Goal: Task Accomplishment & Management: Use online tool/utility

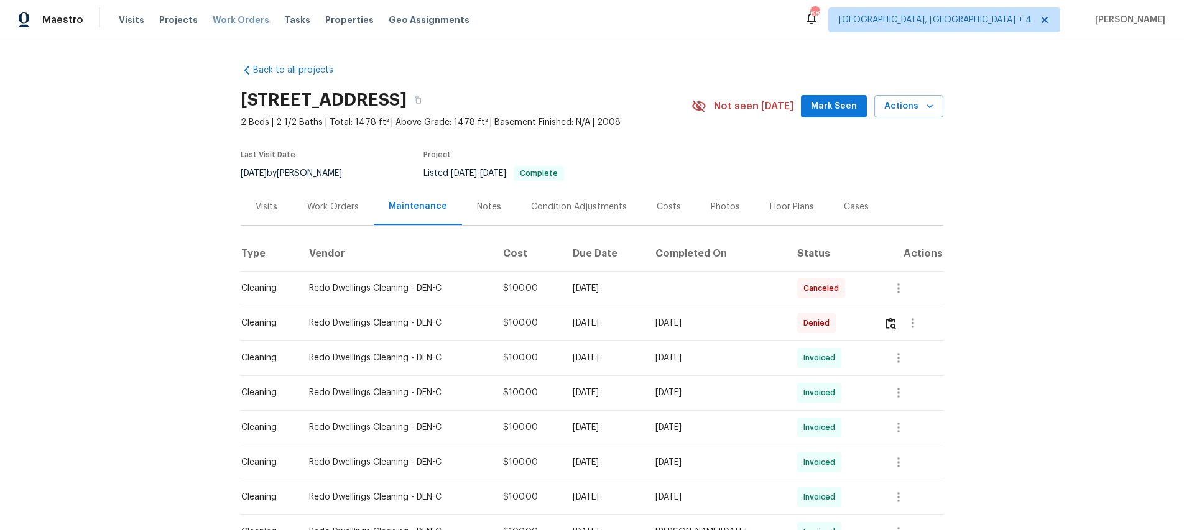
click at [229, 17] on span "Work Orders" at bounding box center [241, 20] width 57 height 12
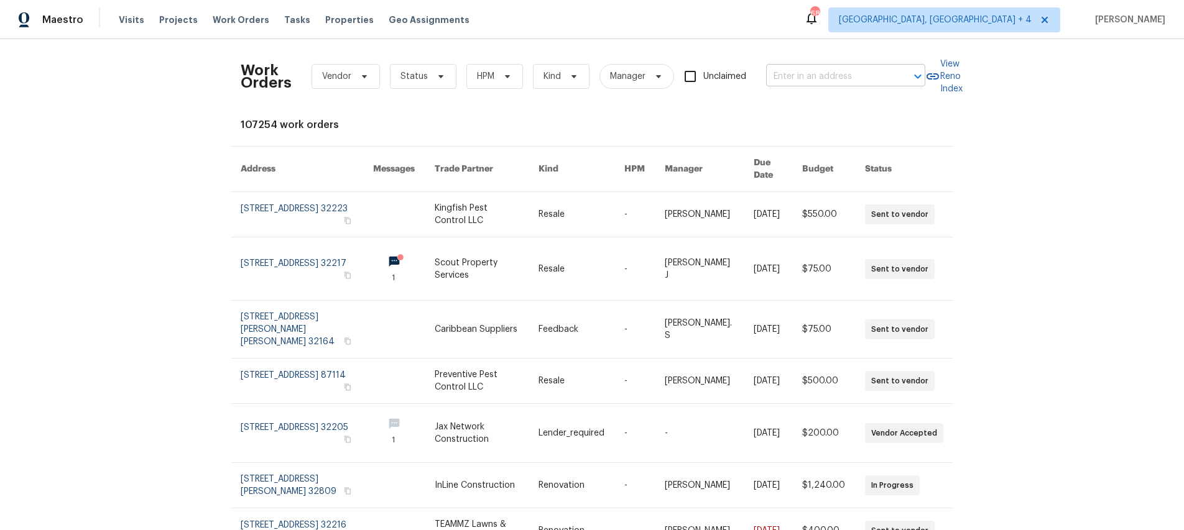
click at [871, 81] on input "text" at bounding box center [828, 76] width 124 height 19
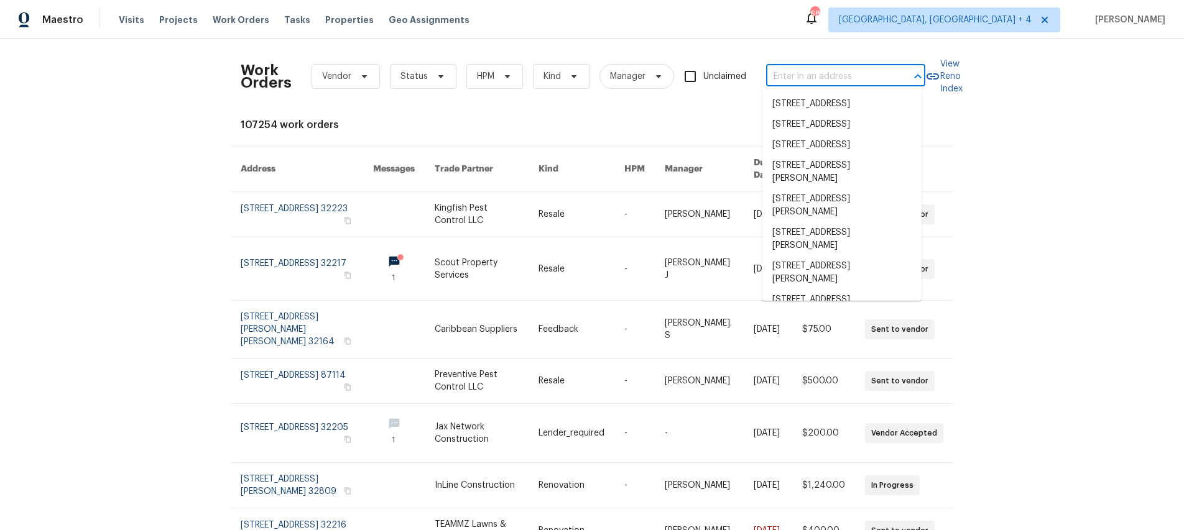
paste input "[PERSON_NAME]"
type input "[PERSON_NAME]"
paste input "[STREET_ADDRESS]."
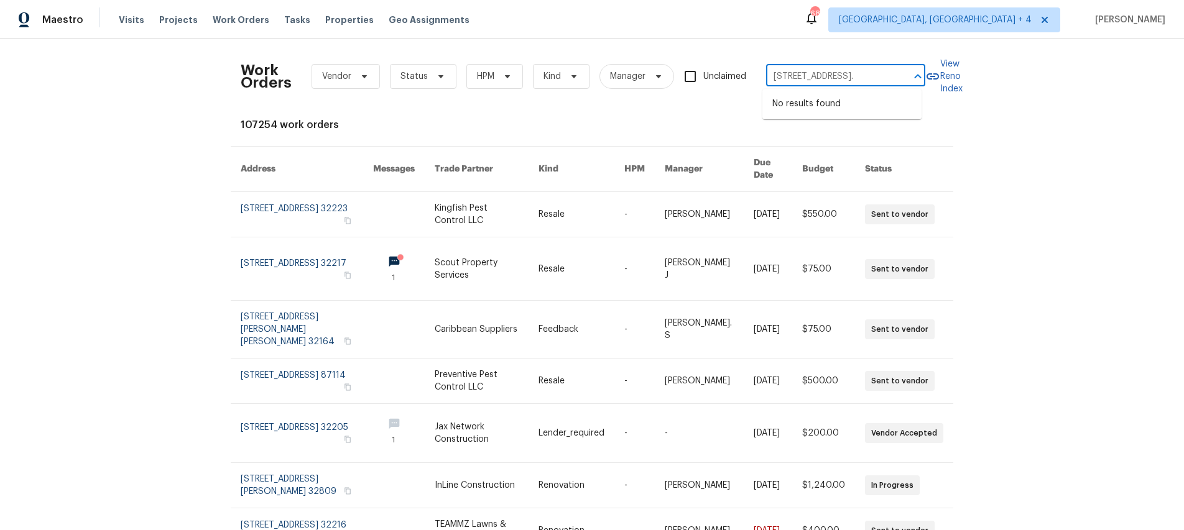
type input "[STREET_ADDRESS]."
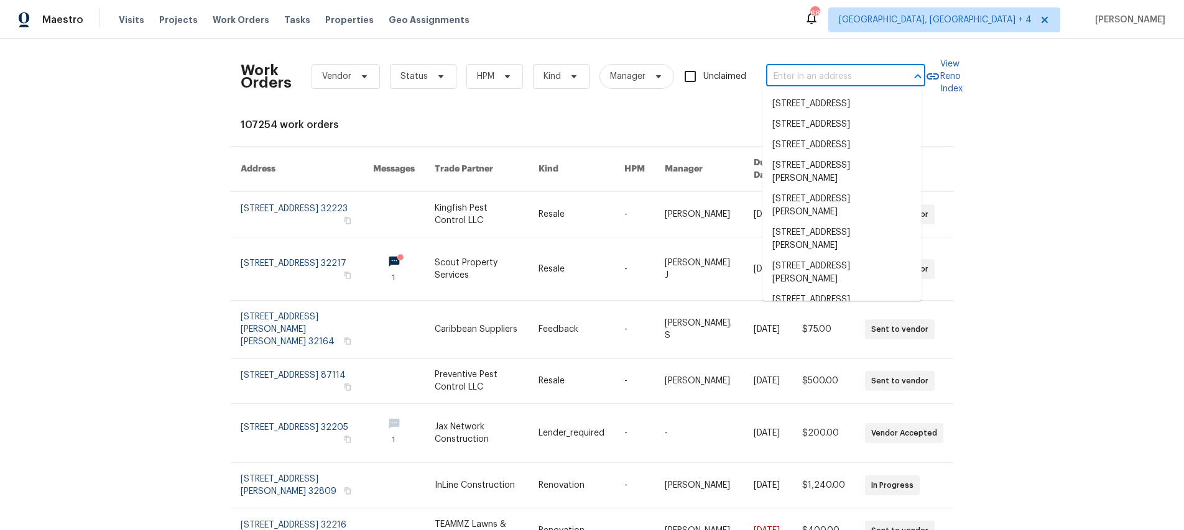
scroll to position [0, 0]
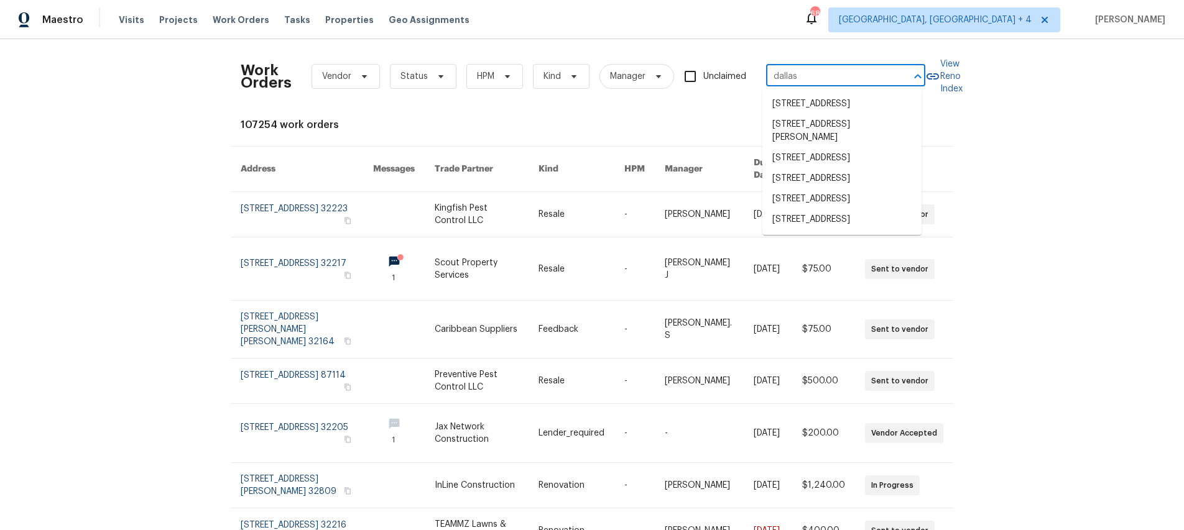
type input "dallas"
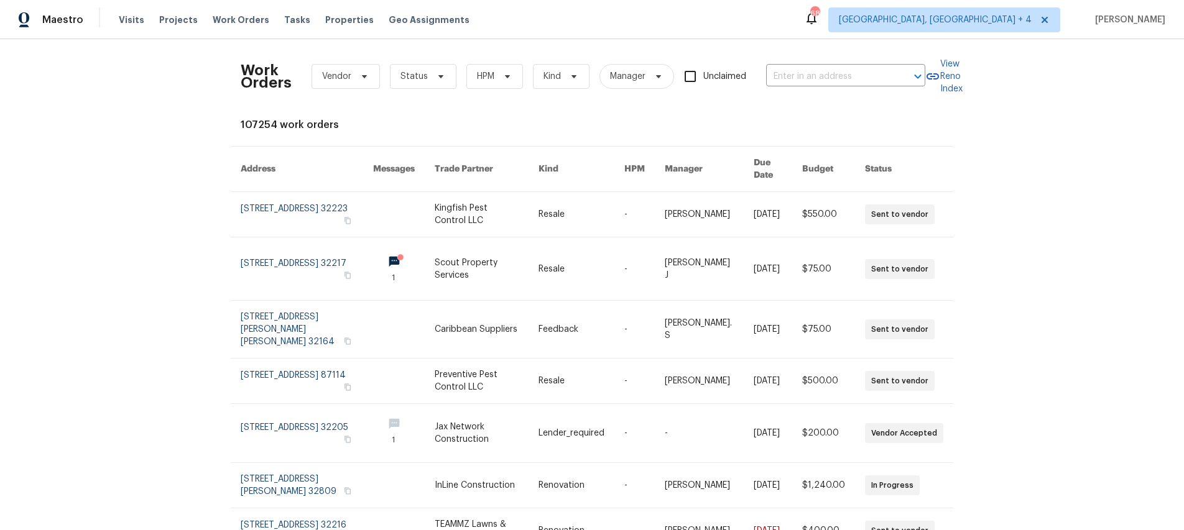
drag, startPoint x: 1047, startPoint y: 89, endPoint x: 816, endPoint y: 94, distance: 230.7
click at [1047, 89] on div "Work Orders Vendor Status HPM Kind Manager Unclaimed ​ View Reno Index 107254 w…" at bounding box center [592, 284] width 1184 height 491
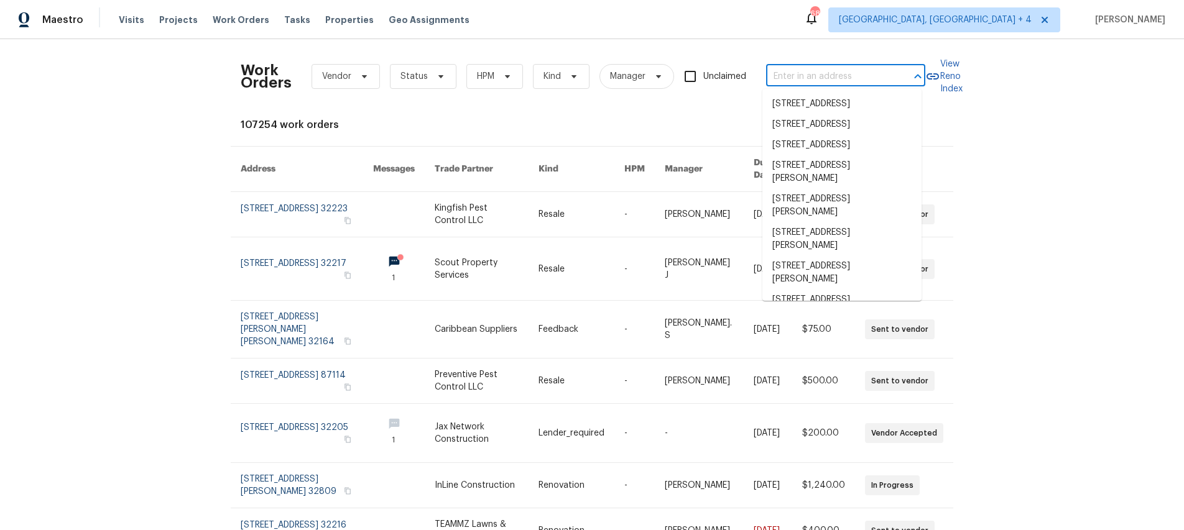
click at [861, 68] on input "text" at bounding box center [828, 76] width 124 height 19
paste input "[STREET_ADDRESS]."
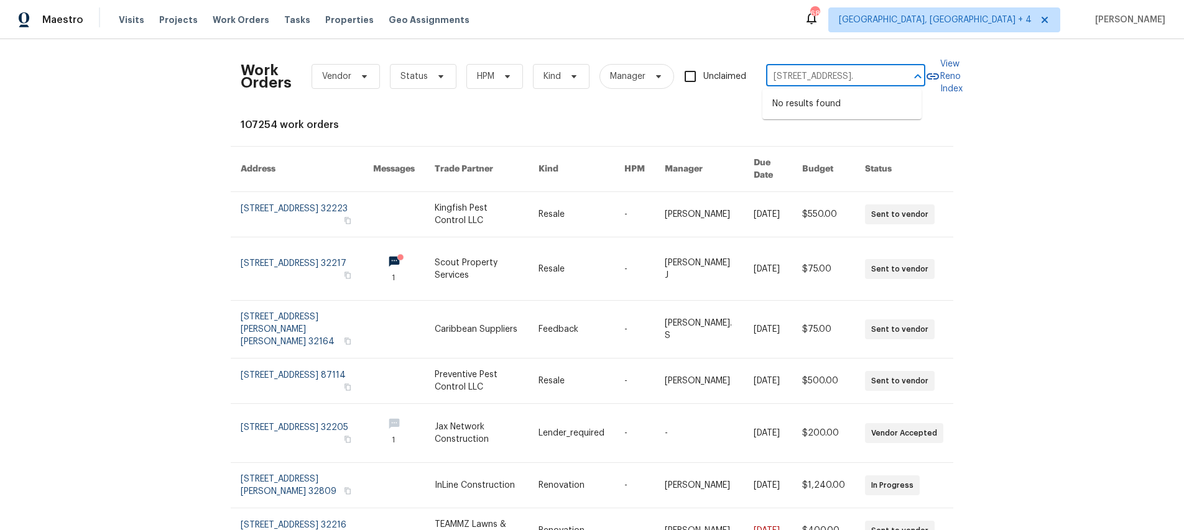
type input "[STREET_ADDRESS]."
click at [997, 14] on span "[GEOGRAPHIC_DATA], [GEOGRAPHIC_DATA] + 4" at bounding box center [935, 20] width 193 height 12
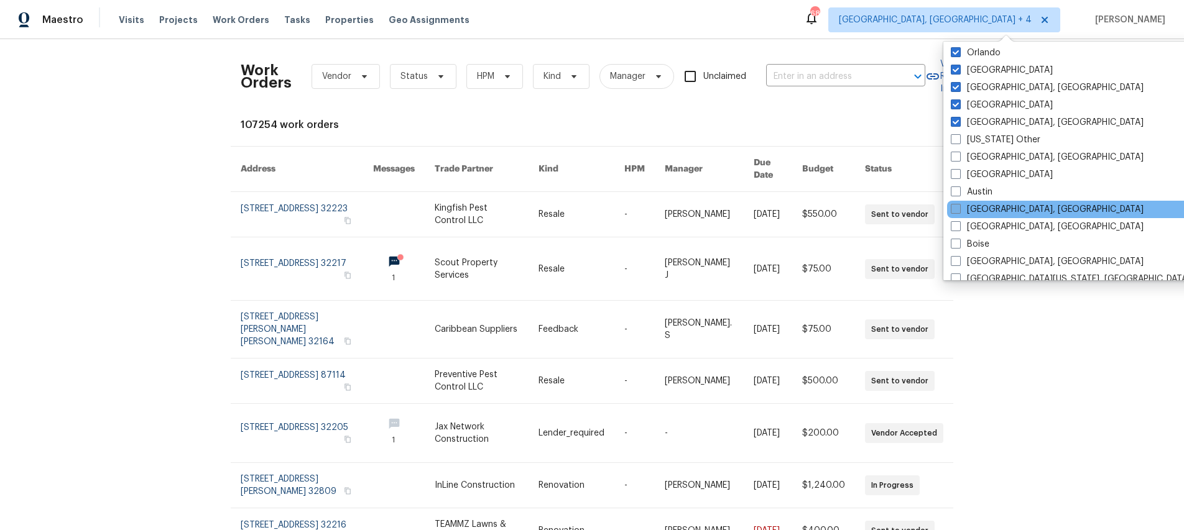
scroll to position [336, 0]
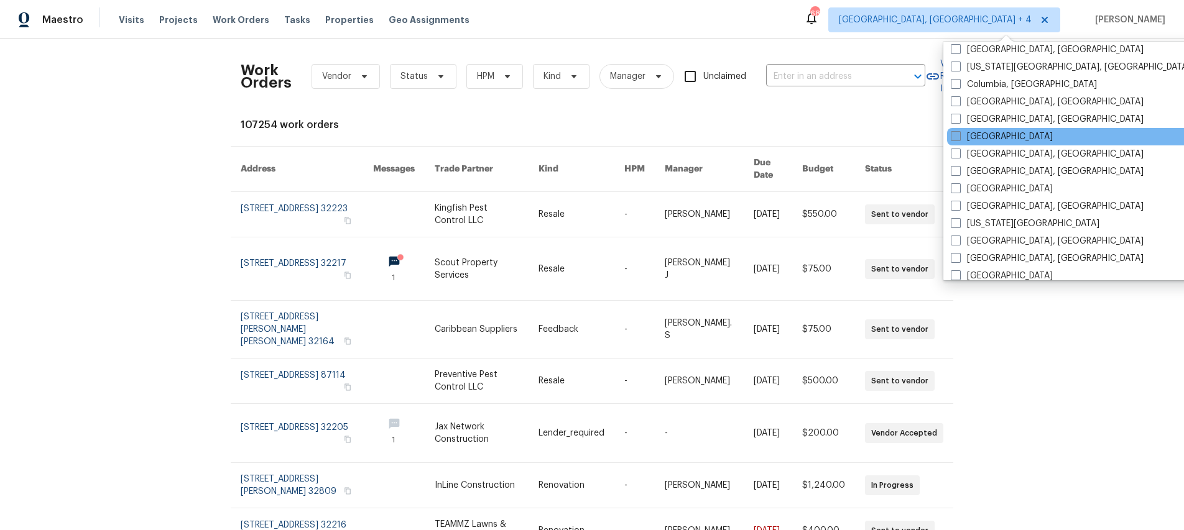
click at [974, 134] on label "[GEOGRAPHIC_DATA]" at bounding box center [1001, 137] width 102 height 12
click at [959, 134] on input "[GEOGRAPHIC_DATA]" at bounding box center [954, 135] width 8 height 8
checkbox input "true"
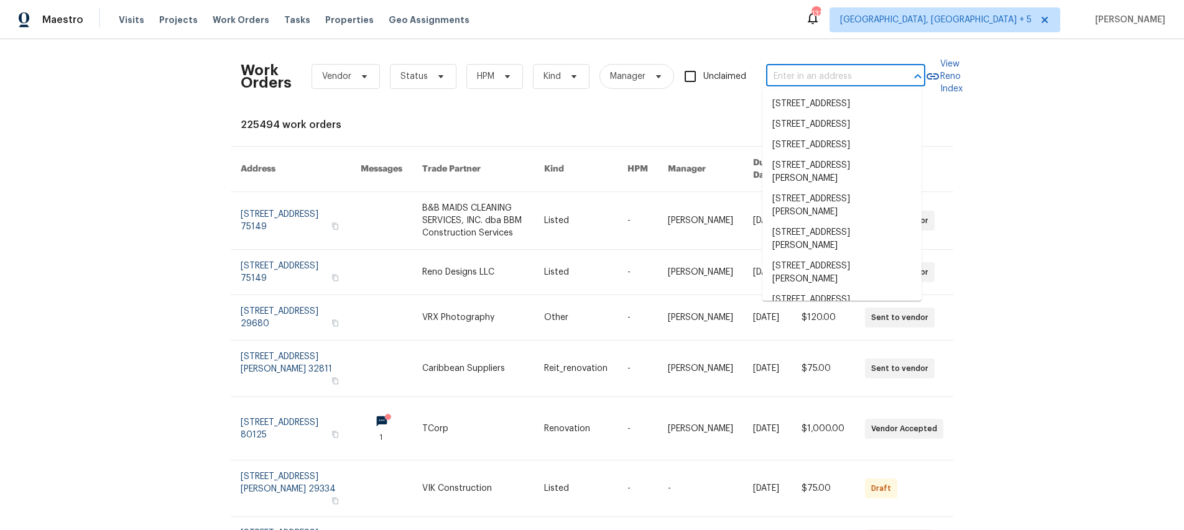
click at [848, 75] on input "text" at bounding box center [828, 76] width 124 height 19
paste input "[STREET_ADDRESS]."
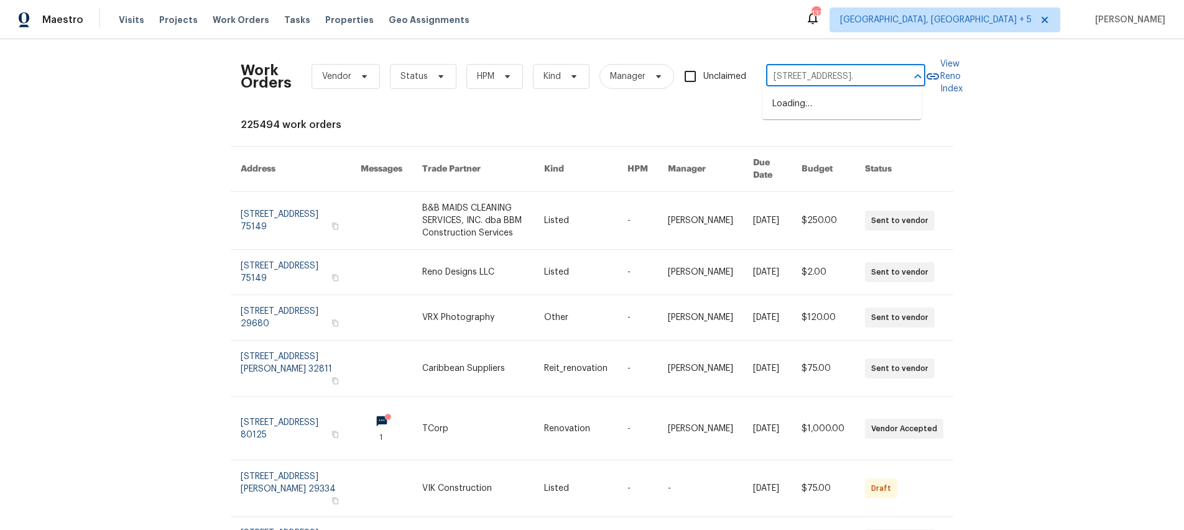
scroll to position [0, 46]
type input "[STREET_ADDRESS]."
click at [226, 24] on span "Work Orders" at bounding box center [241, 20] width 57 height 12
click at [798, 78] on input "text" at bounding box center [828, 76] width 124 height 19
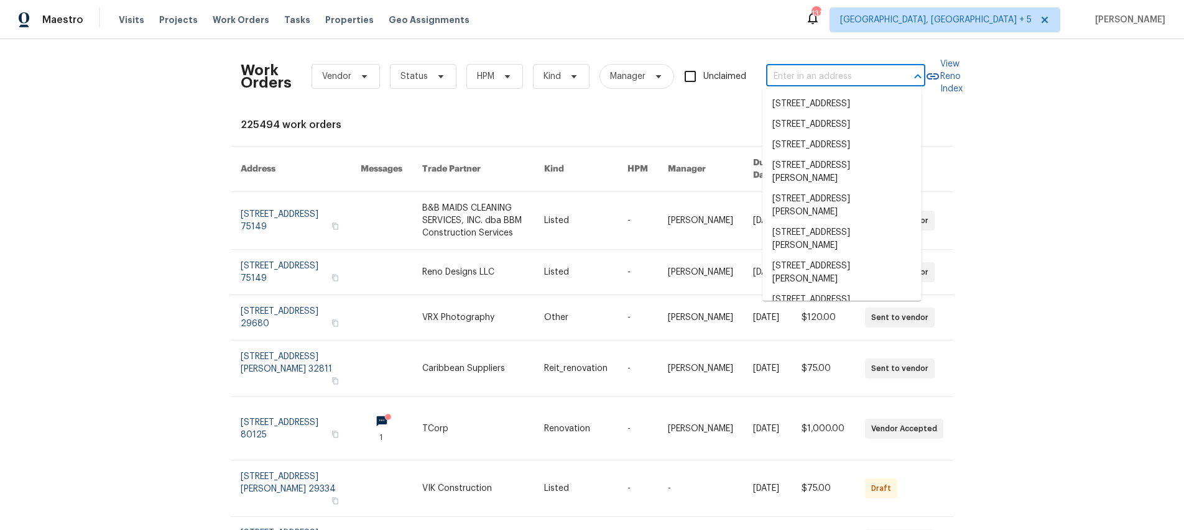
paste input "[STREET_ADDRESS]."
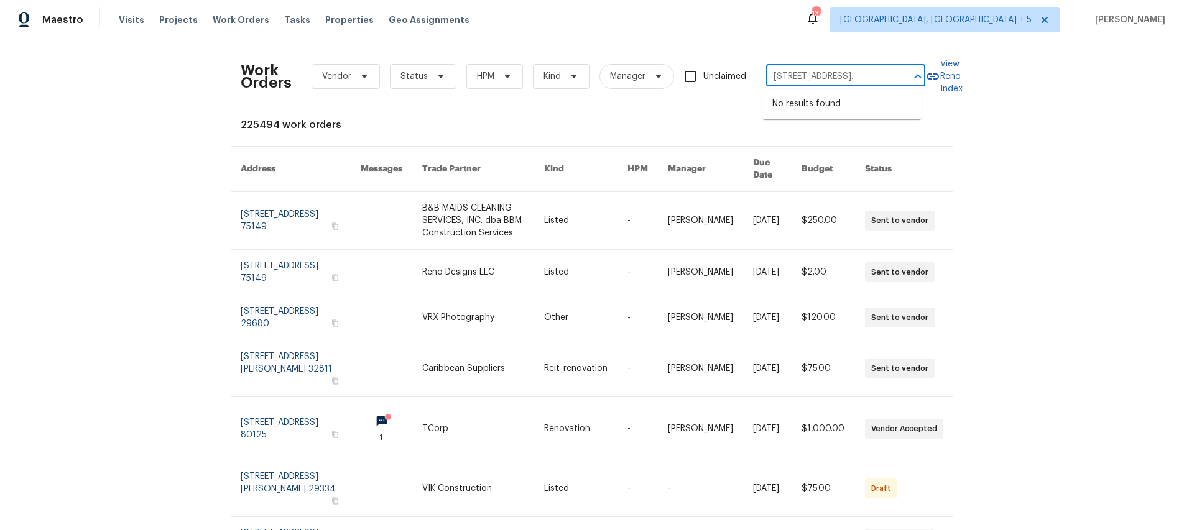
scroll to position [0, 46]
type input "[STREET_ADDRESS]."
click at [1006, 21] on span "[GEOGRAPHIC_DATA], [GEOGRAPHIC_DATA] + 5" at bounding box center [935, 20] width 191 height 12
click at [567, 50] on div "Work Orders Vendor Status HPM Kind Manager Unclaimed ​" at bounding box center [583, 76] width 684 height 55
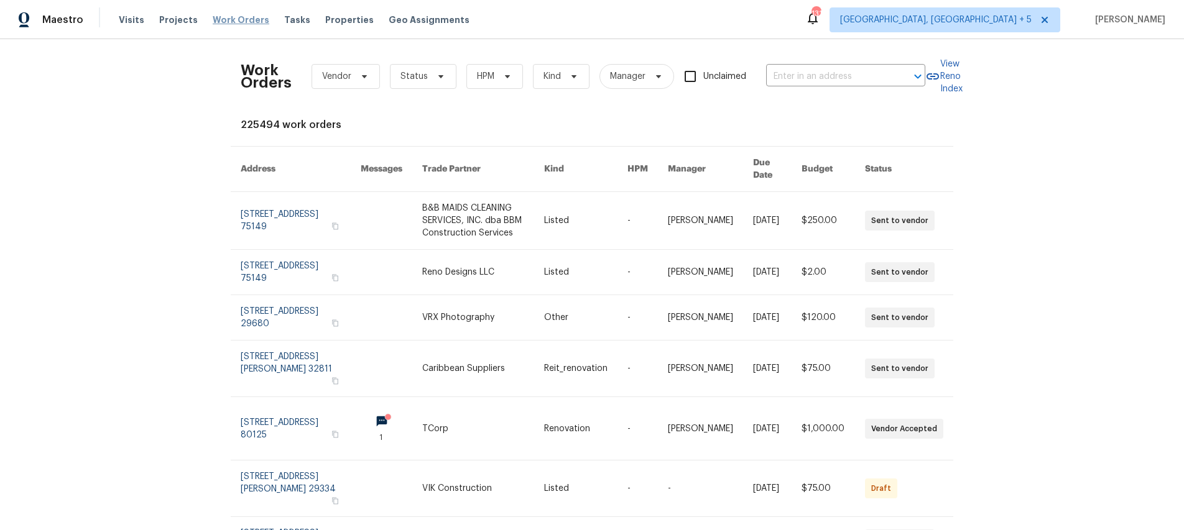
click at [217, 21] on span "Work Orders" at bounding box center [241, 20] width 57 height 12
click at [804, 81] on input "text" at bounding box center [828, 76] width 124 height 19
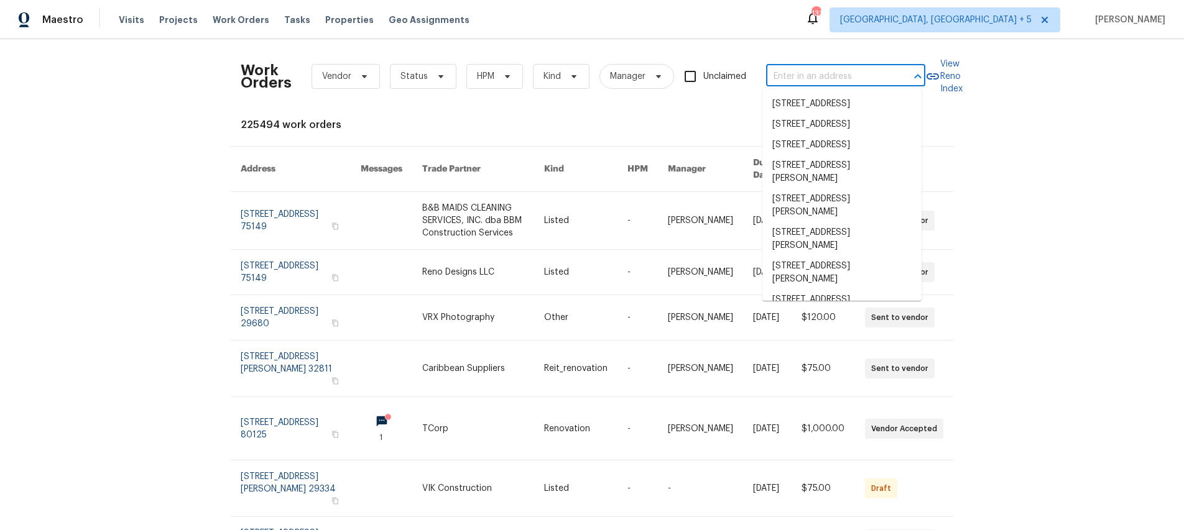
paste input "[STREET_ADDRESS]."
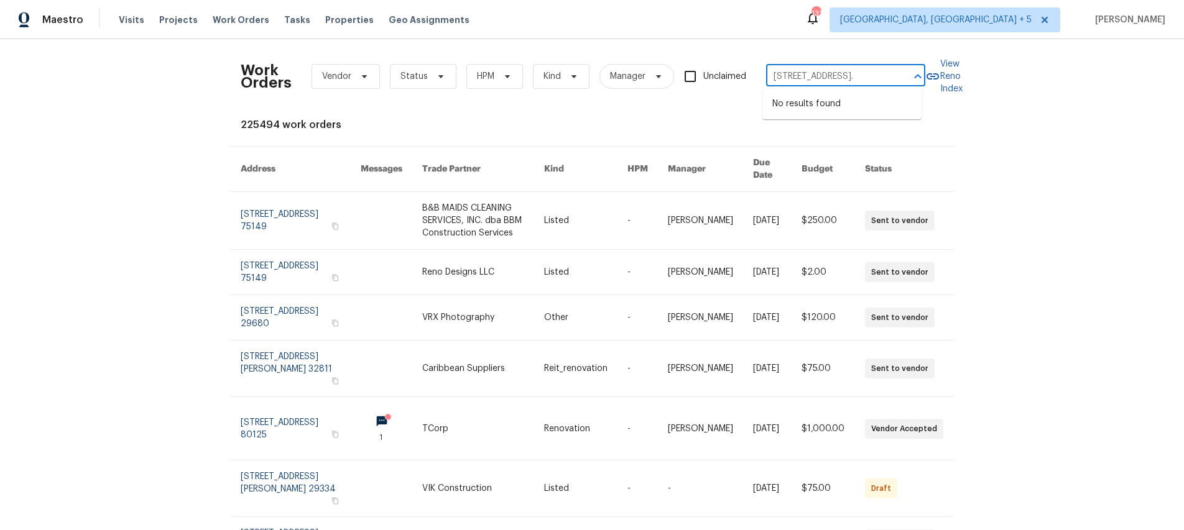
scroll to position [0, 46]
type input "[STREET_ADDRESS]."
click at [127, 17] on span "Visits" at bounding box center [131, 20] width 25 height 12
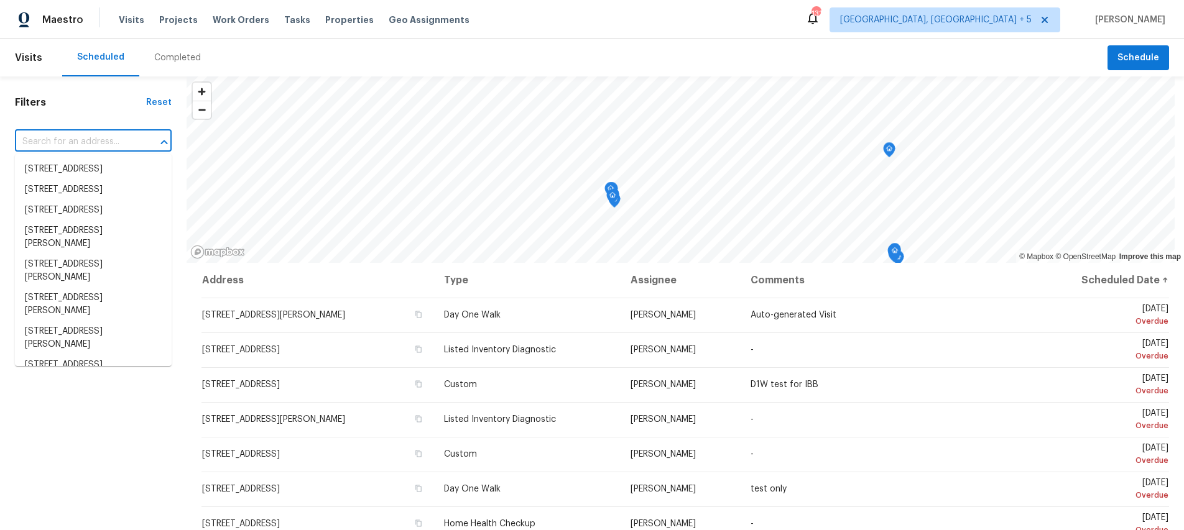
click at [122, 136] on input "text" at bounding box center [76, 141] width 122 height 19
paste input "[STREET_ADDRESS]."
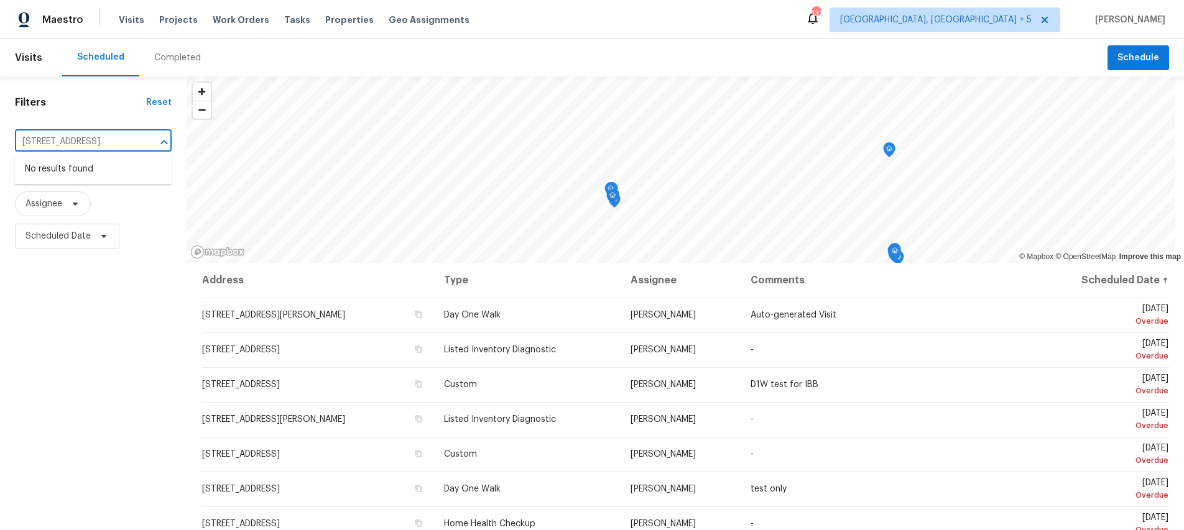
scroll to position [0, 48]
type input "[STREET_ADDRESS]."
click at [240, 21] on span "Work Orders" at bounding box center [241, 20] width 57 height 12
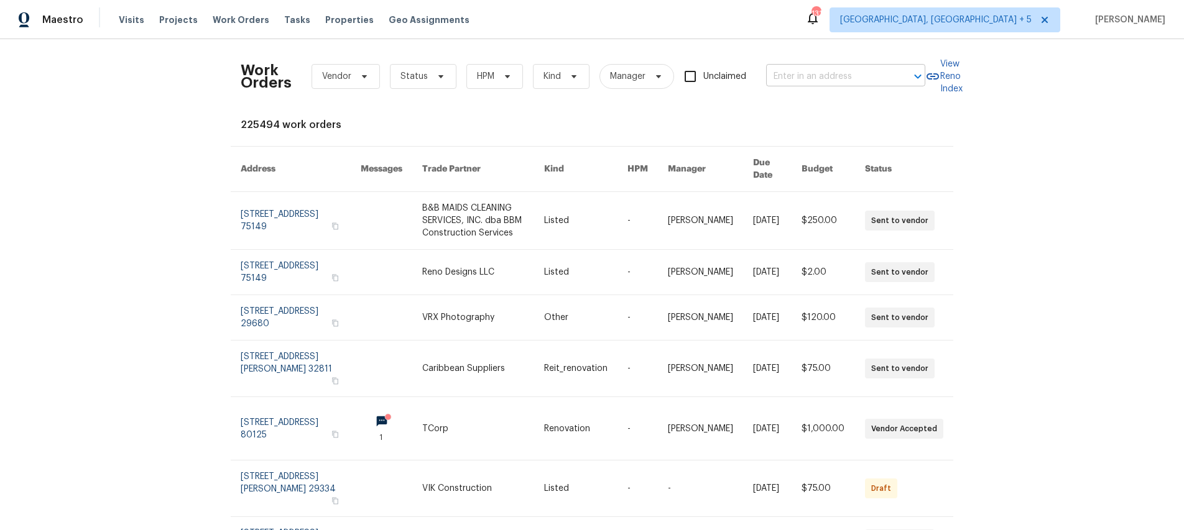
click at [793, 73] on input "text" at bounding box center [828, 76] width 124 height 19
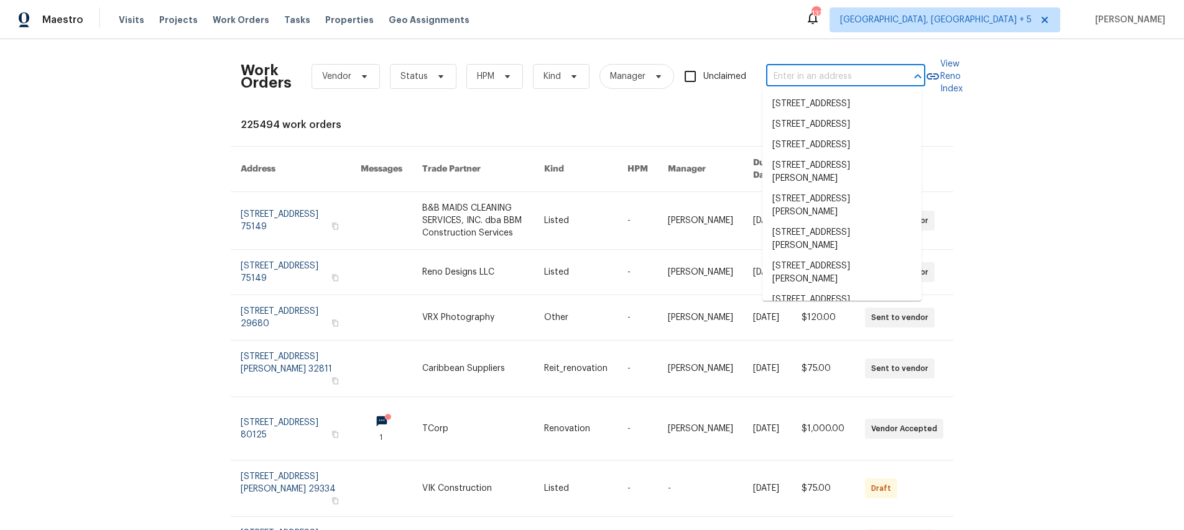
paste input "[STREET_ADDRESS]."
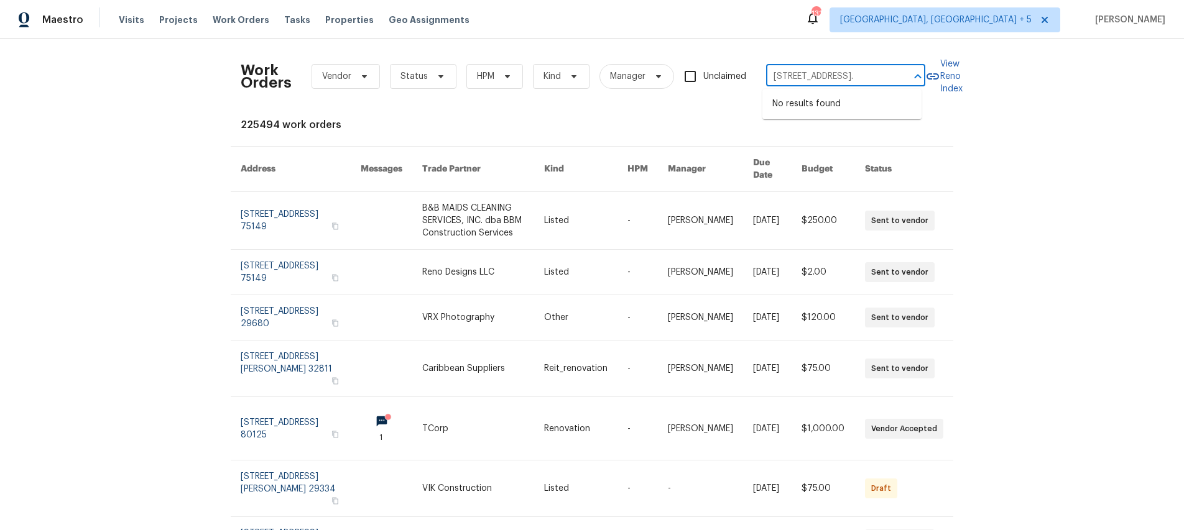
scroll to position [0, 46]
type input "[STREET_ADDRESS]."
